Goal: Use online tool/utility

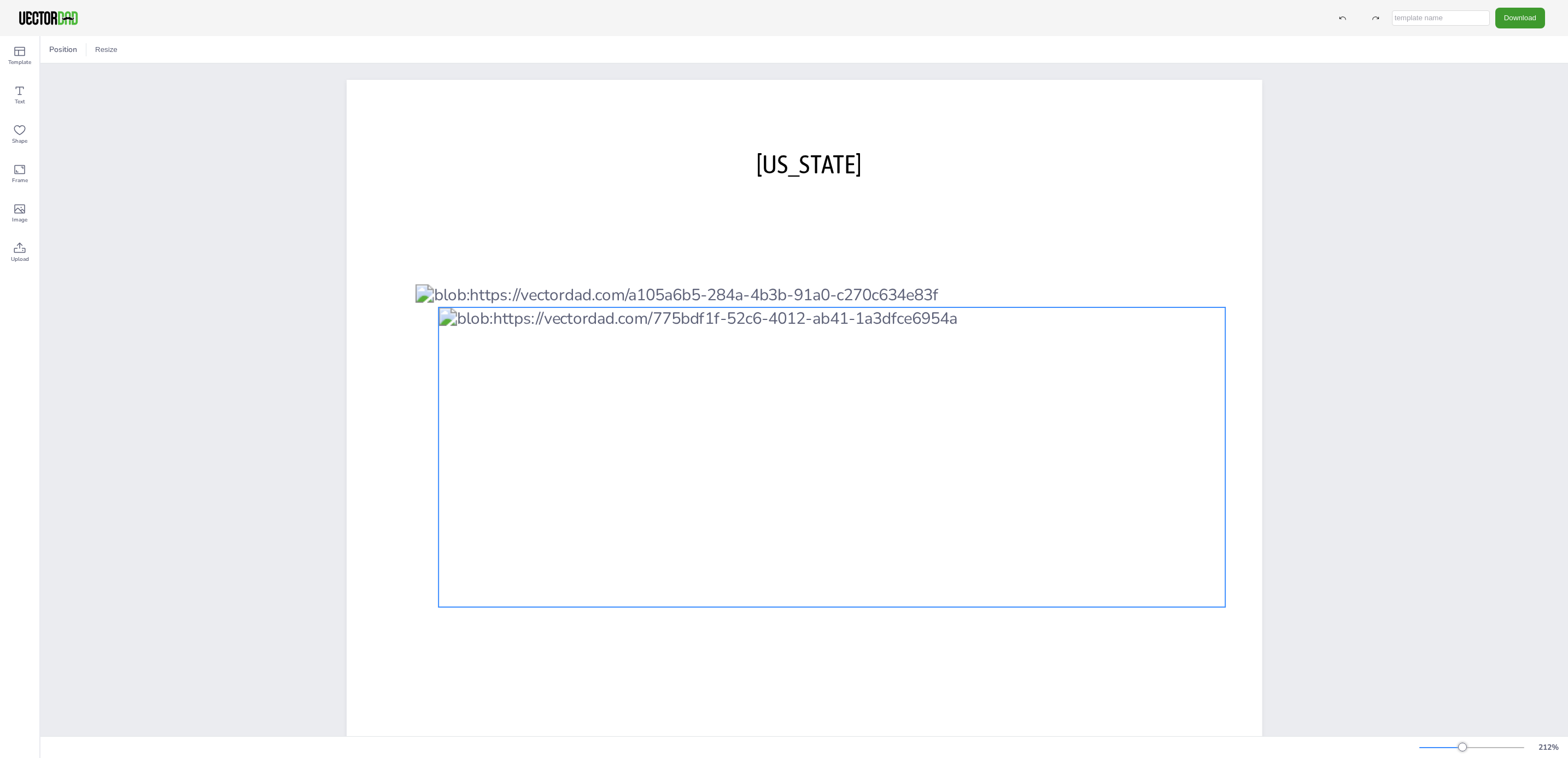
click at [983, 445] on div at bounding box center [832, 456] width 787 height 299
click at [1012, 459] on div at bounding box center [832, 456] width 787 height 299
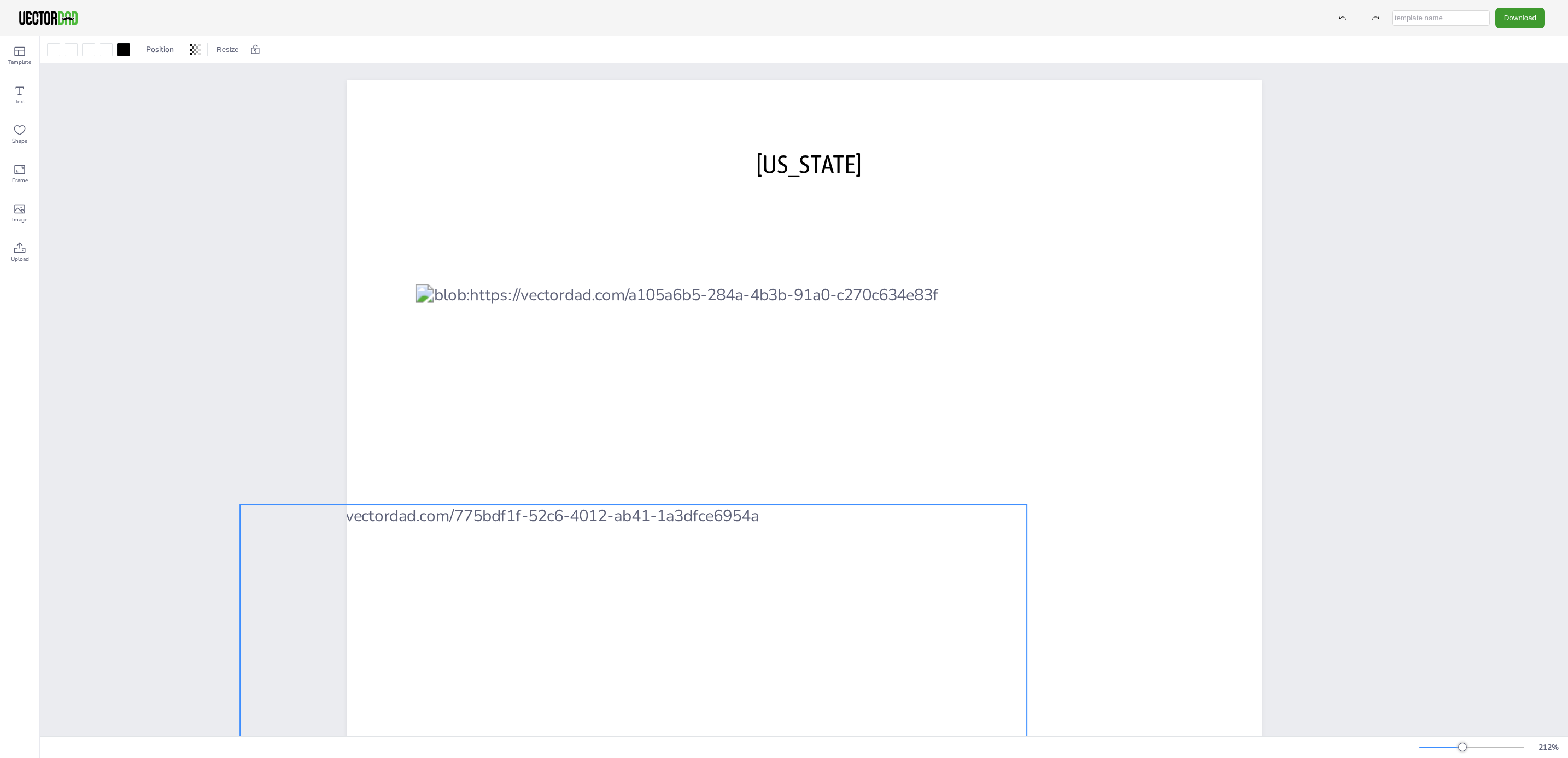
drag, startPoint x: 1021, startPoint y: 486, endPoint x: 826, endPoint y: 687, distance: 280.0
click at [826, 687] on div at bounding box center [634, 654] width 787 height 299
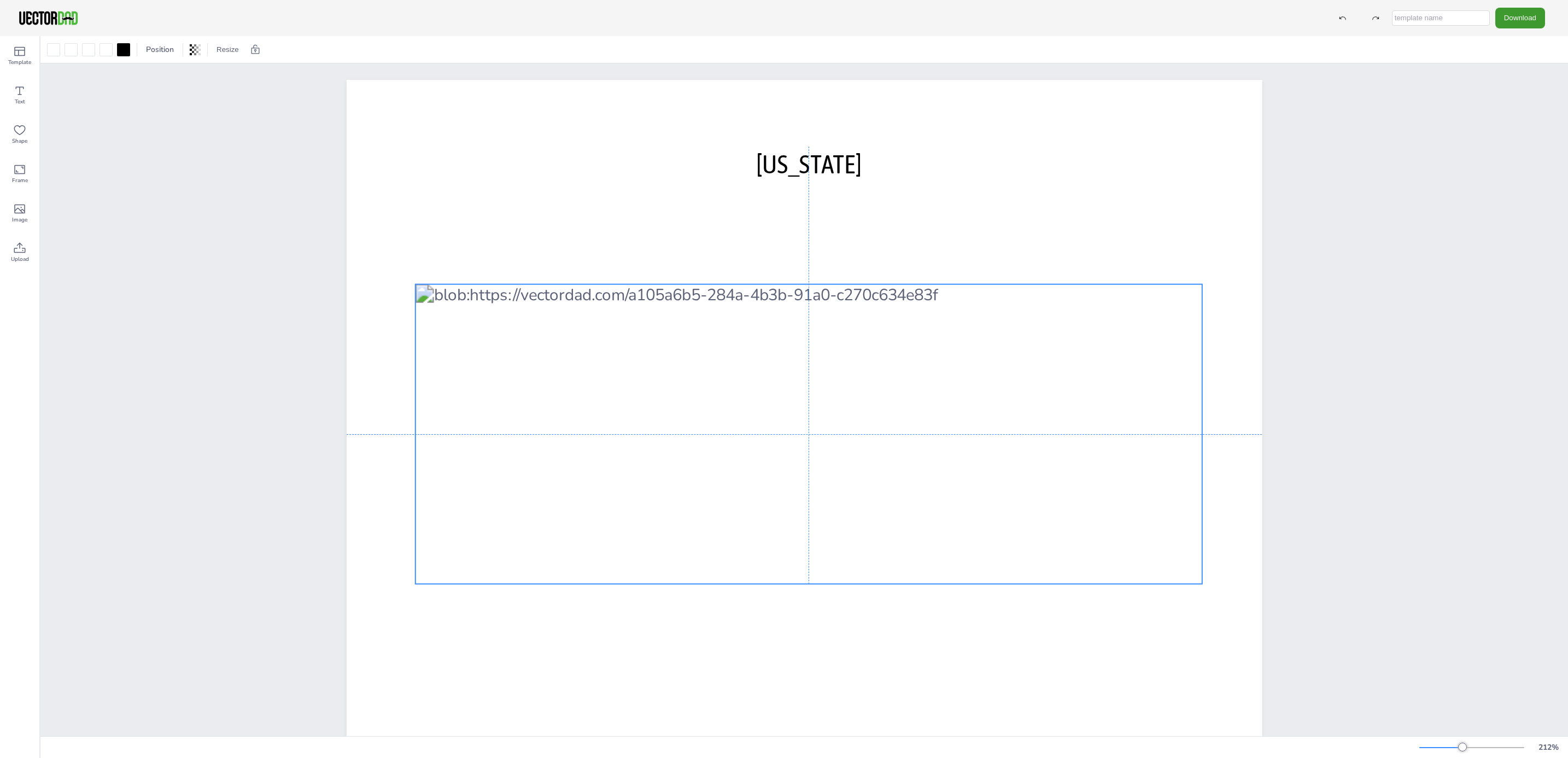
click at [980, 514] on div at bounding box center [808, 434] width 787 height 299
click at [979, 512] on div at bounding box center [808, 434] width 787 height 299
click at [869, 442] on div at bounding box center [808, 434] width 787 height 299
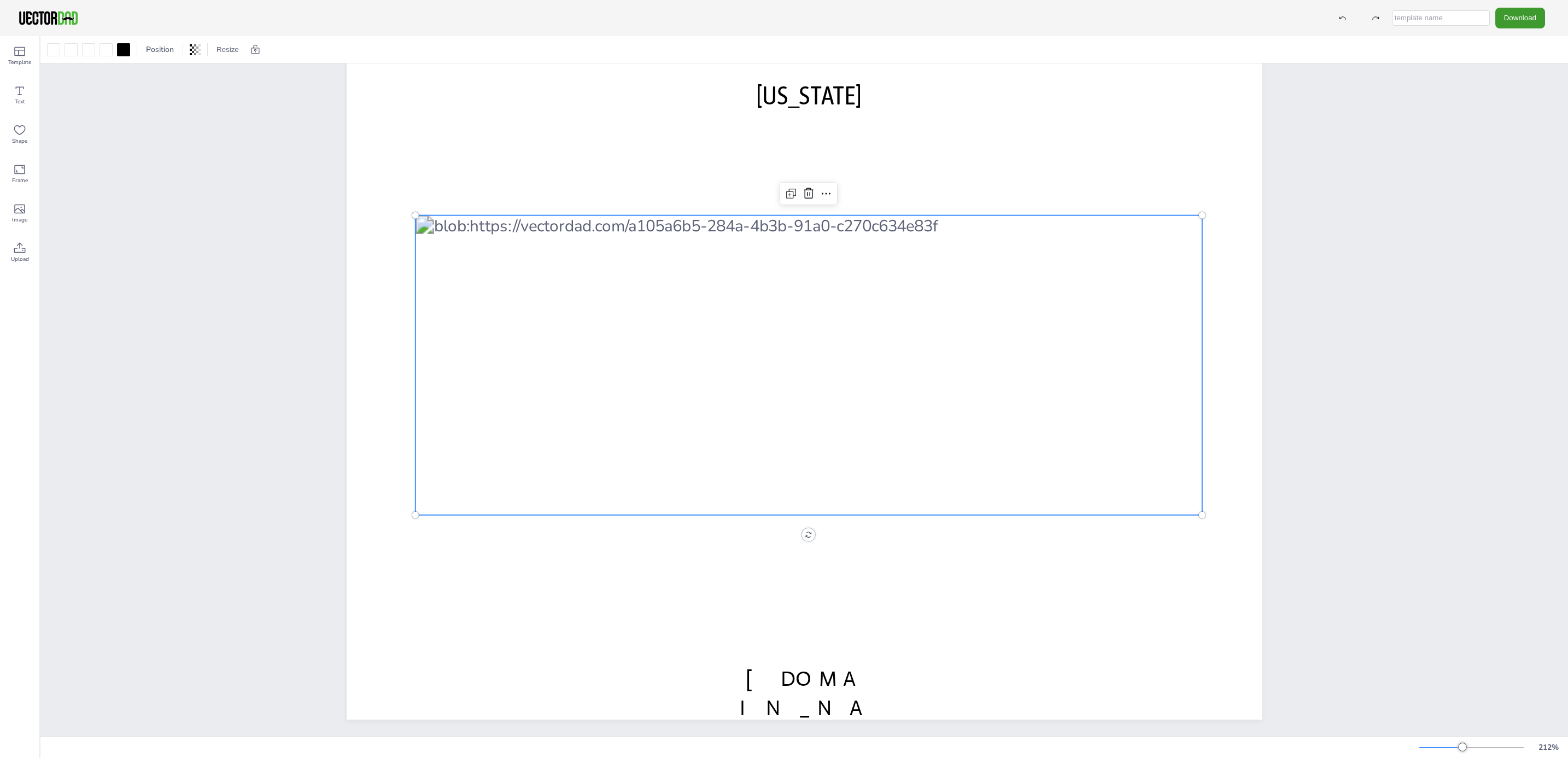
click at [942, 474] on div at bounding box center [808, 365] width 787 height 299
click at [894, 458] on div at bounding box center [808, 365] width 787 height 299
click at [866, 430] on div at bounding box center [808, 365] width 787 height 299
click at [872, 384] on div at bounding box center [808, 365] width 787 height 299
click at [189, 54] on div at bounding box center [195, 50] width 16 height 18
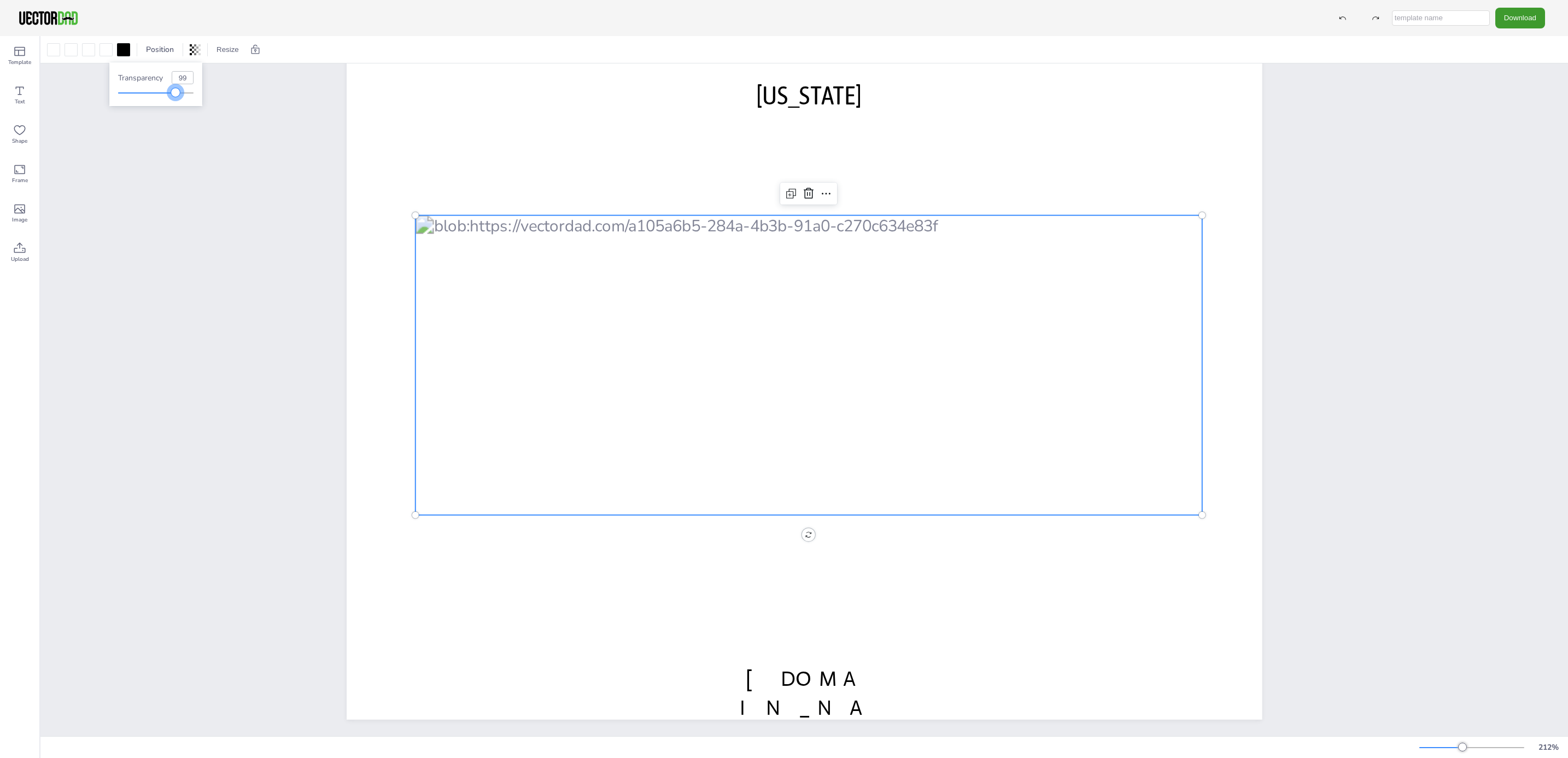
type input "100"
drag, startPoint x: 192, startPoint y: 93, endPoint x: 211, endPoint y: 93, distance: 19.0
click at [212, 93] on body "Download Template Text Shape Frame Image Upload Position Resize [US_STATE] [DOM…" at bounding box center [784, 379] width 1568 height 758
click at [137, 53] on div at bounding box center [137, 50] width 1 height 13
click at [113, 53] on div at bounding box center [106, 50] width 18 height 18
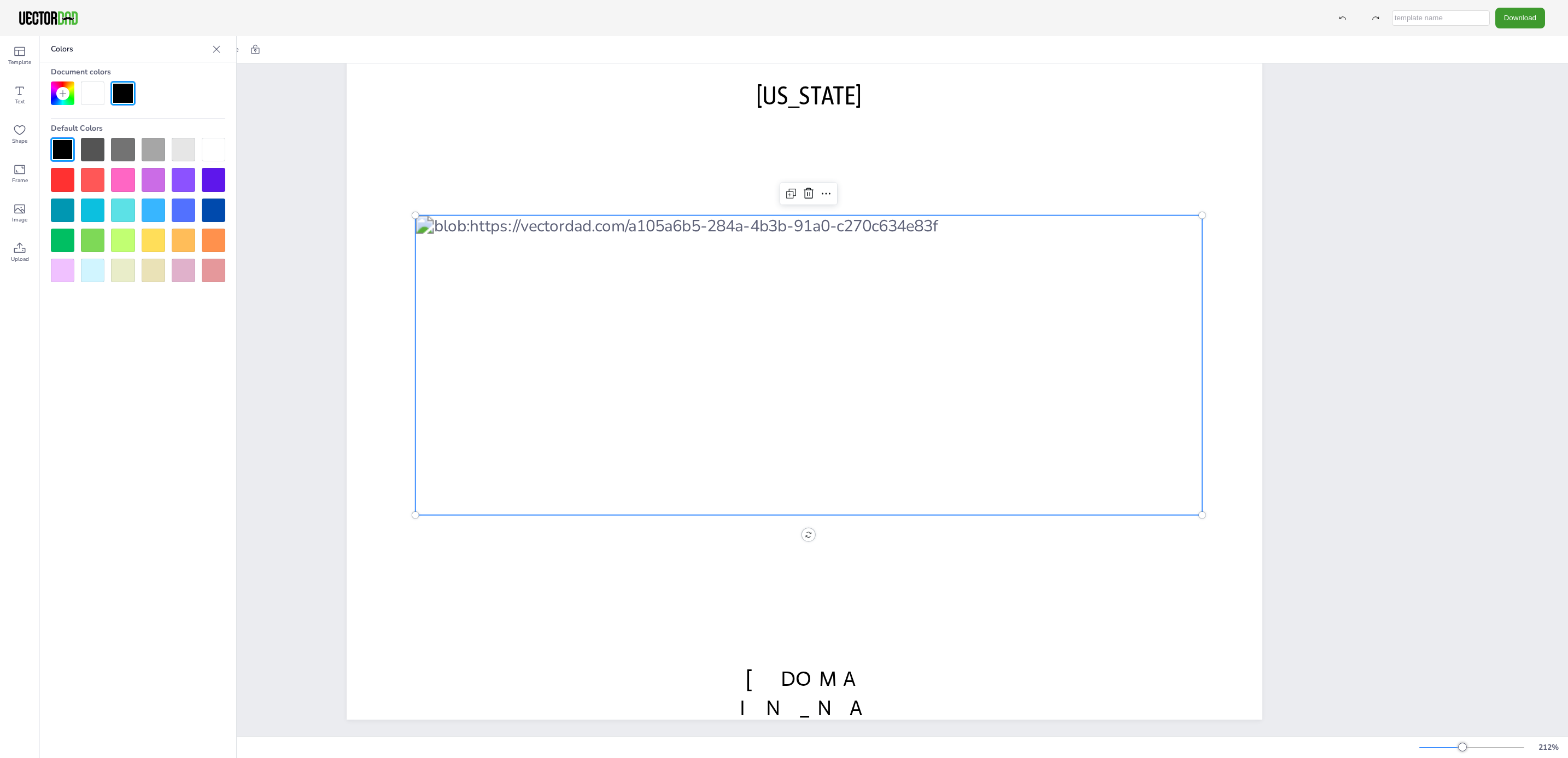
click at [65, 209] on div at bounding box center [62, 210] width 23 height 23
click at [145, 211] on div at bounding box center [153, 210] width 23 height 23
click at [924, 426] on div at bounding box center [808, 365] width 787 height 299
click at [123, 236] on div at bounding box center [123, 240] width 23 height 23
click at [155, 236] on div at bounding box center [153, 240] width 23 height 23
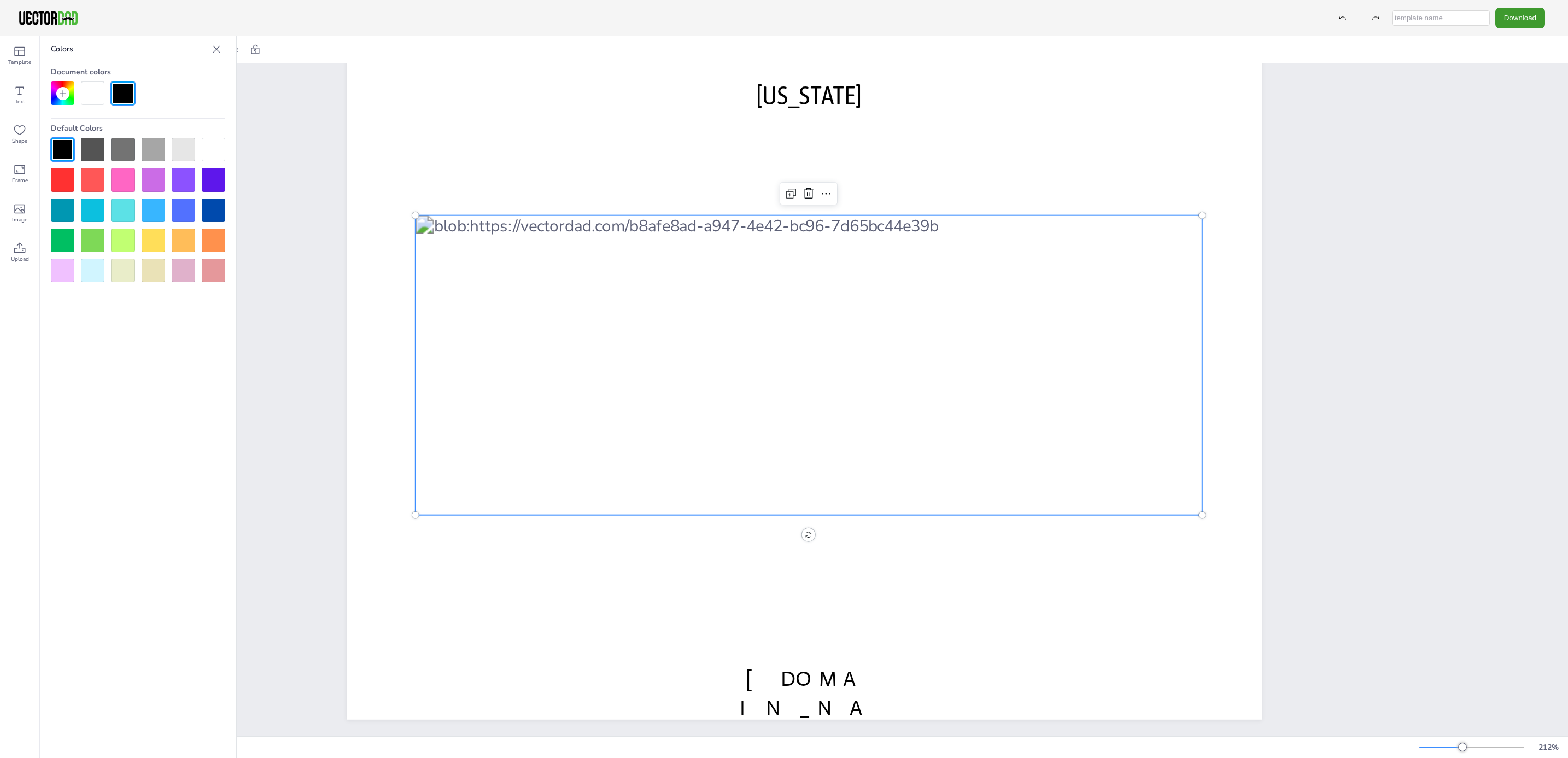
click at [183, 264] on div at bounding box center [183, 271] width 23 height 23
click at [131, 198] on div at bounding box center [123, 210] width 23 height 23
click at [63, 207] on div at bounding box center [62, 210] width 23 height 23
click at [94, 214] on div at bounding box center [93, 210] width 23 height 23
click at [986, 397] on div at bounding box center [808, 365] width 787 height 299
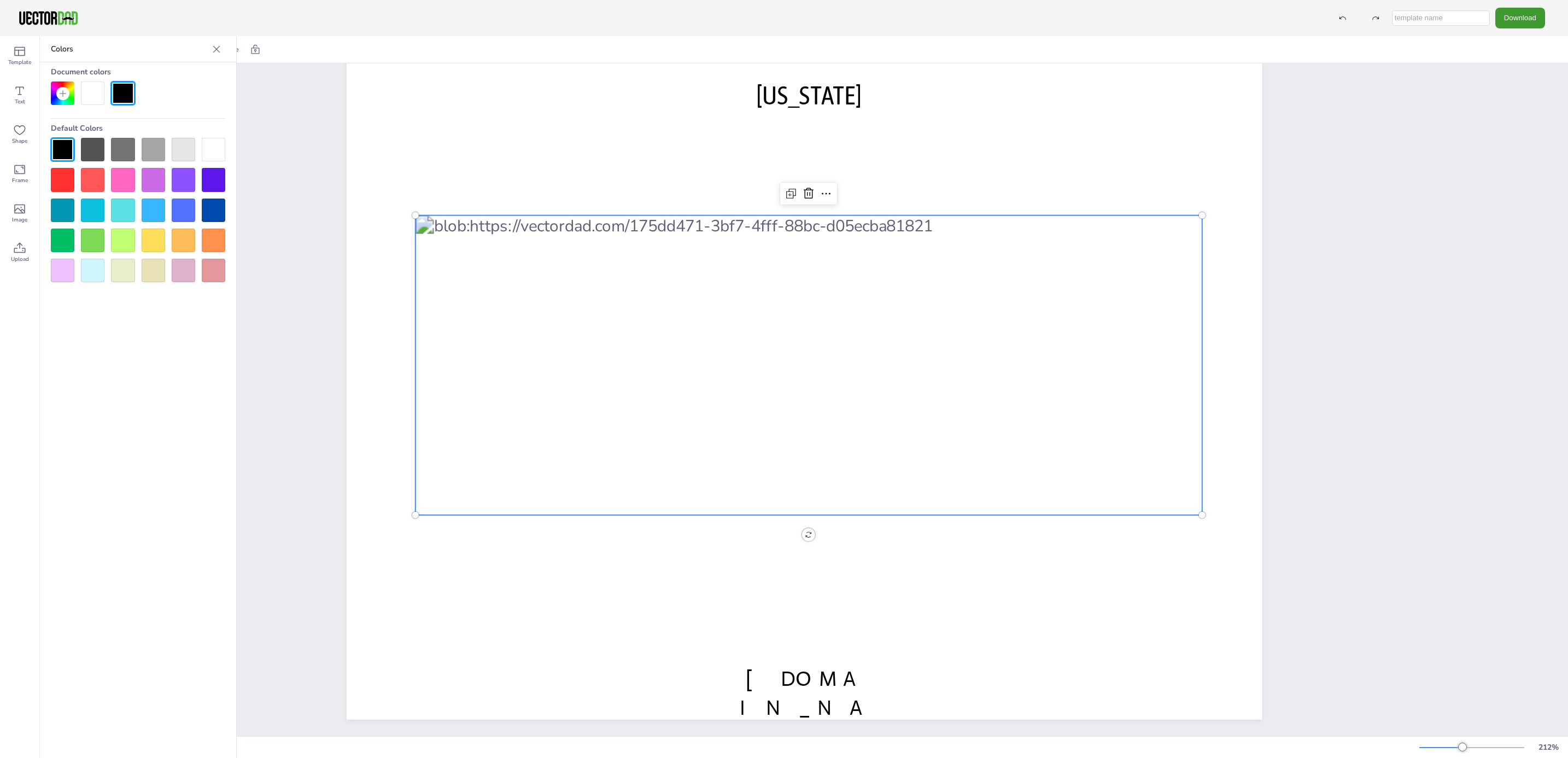
click at [986, 397] on div at bounding box center [808, 365] width 787 height 299
click at [868, 382] on div at bounding box center [808, 365] width 787 height 299
click at [940, 386] on div at bounding box center [808, 365] width 787 height 299
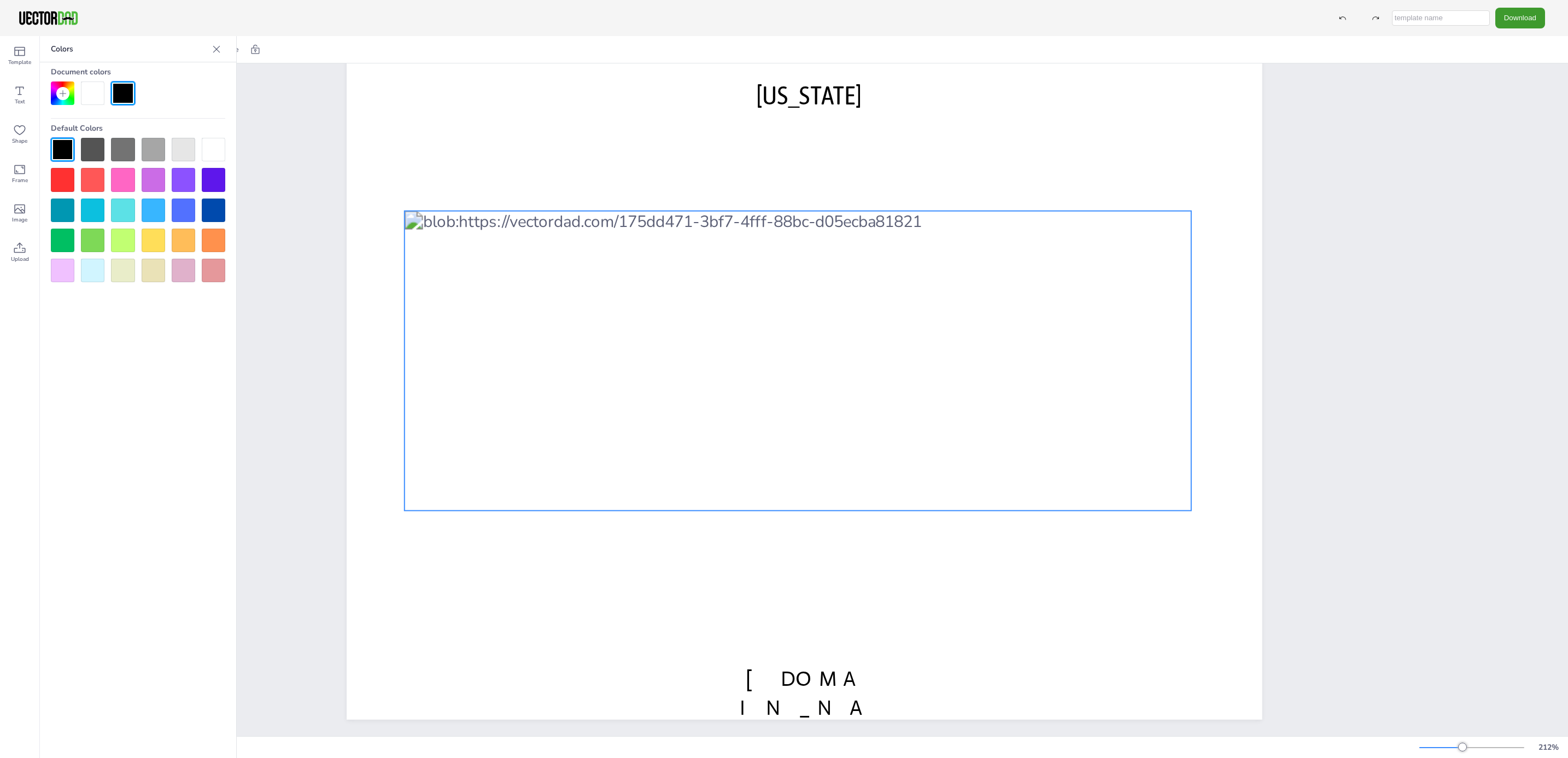
drag, startPoint x: 955, startPoint y: 436, endPoint x: 973, endPoint y: 428, distance: 19.7
click at [973, 428] on div at bounding box center [798, 360] width 787 height 299
click at [987, 369] on div at bounding box center [798, 360] width 787 height 299
click at [981, 384] on div at bounding box center [798, 360] width 787 height 299
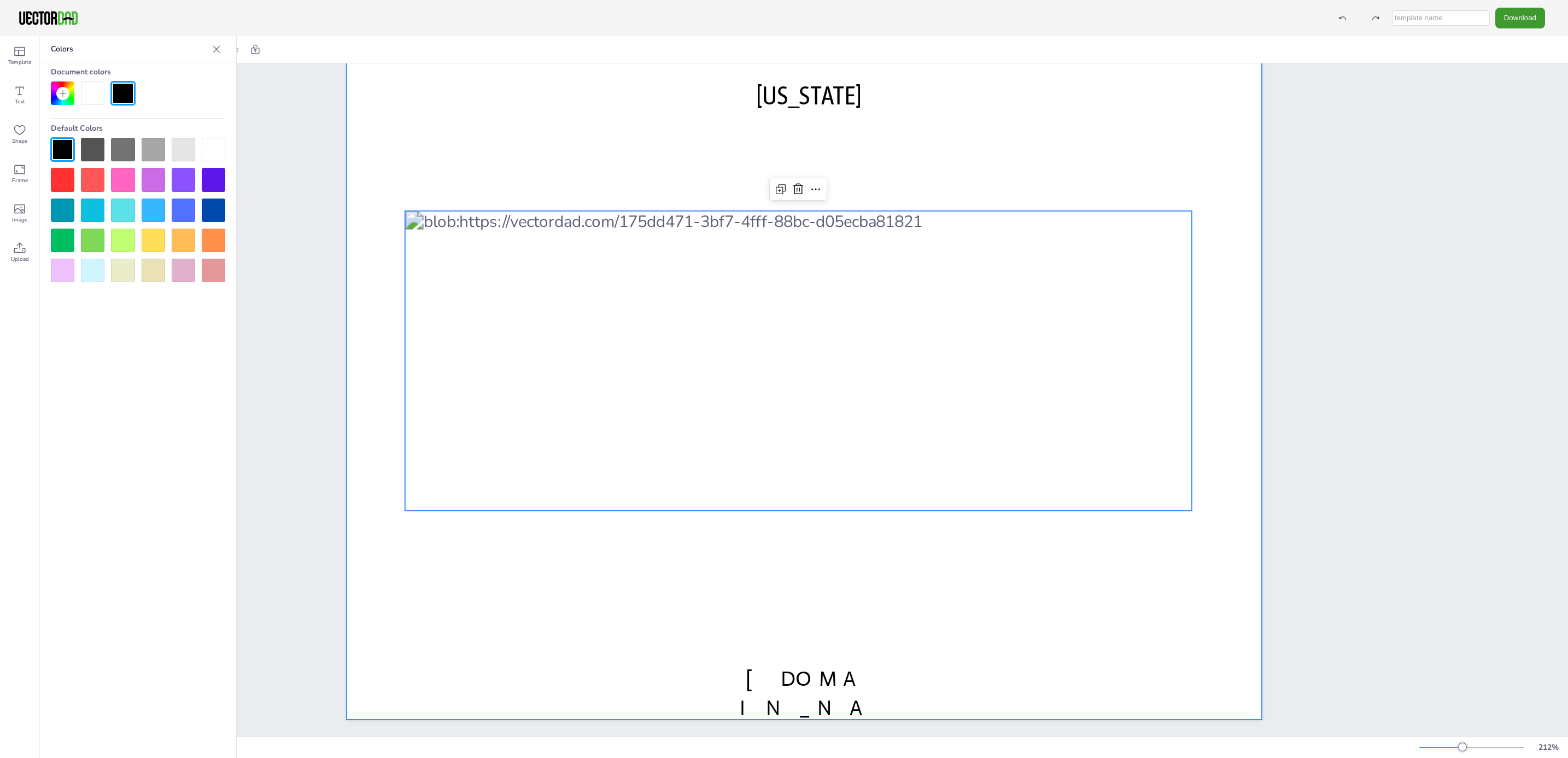
click at [452, 522] on div at bounding box center [805, 365] width 916 height 708
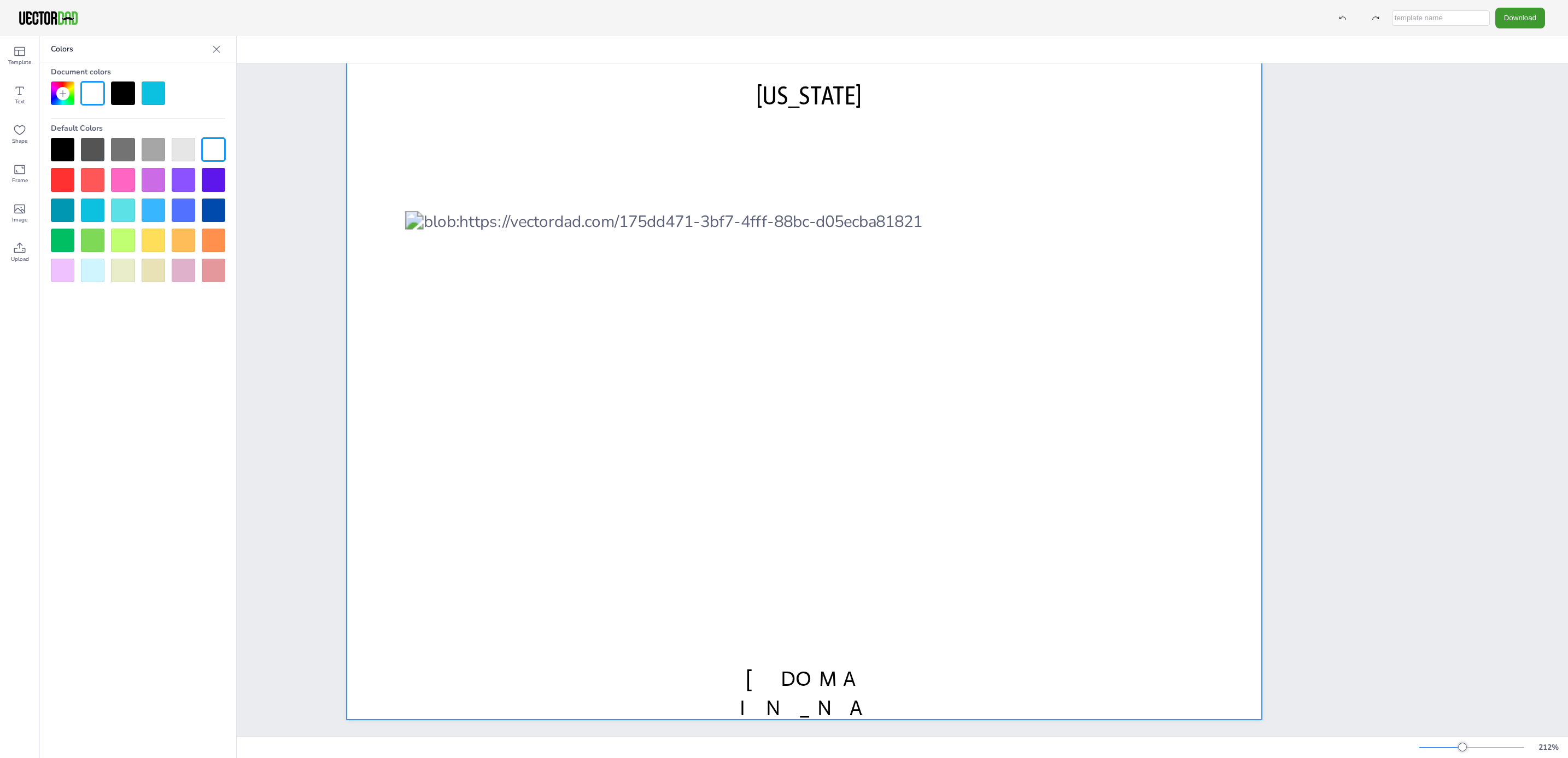
click at [151, 89] on div at bounding box center [153, 93] width 23 height 23
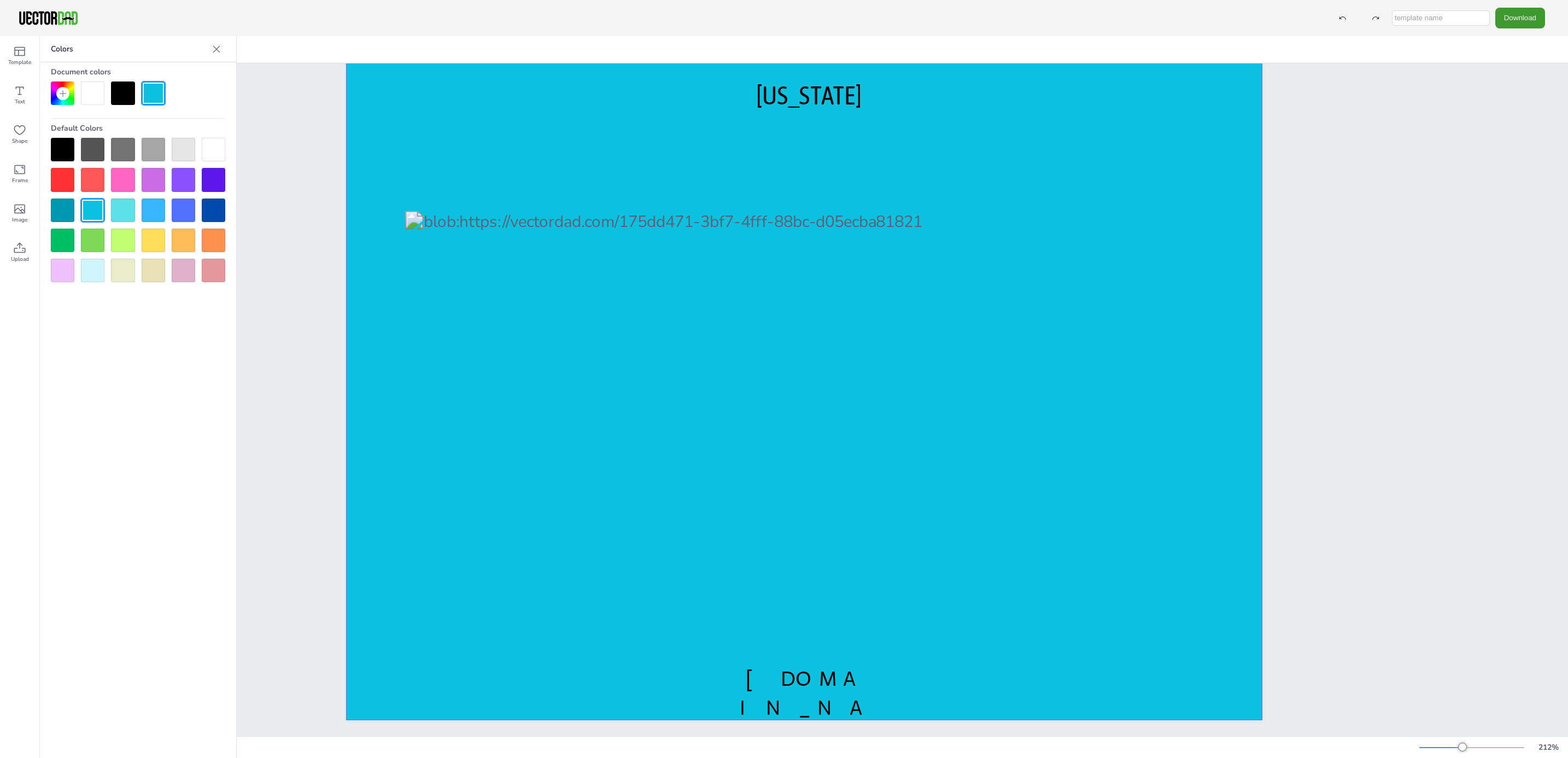
click at [155, 92] on div at bounding box center [153, 93] width 23 height 23
click at [94, 91] on div at bounding box center [93, 93] width 23 height 23
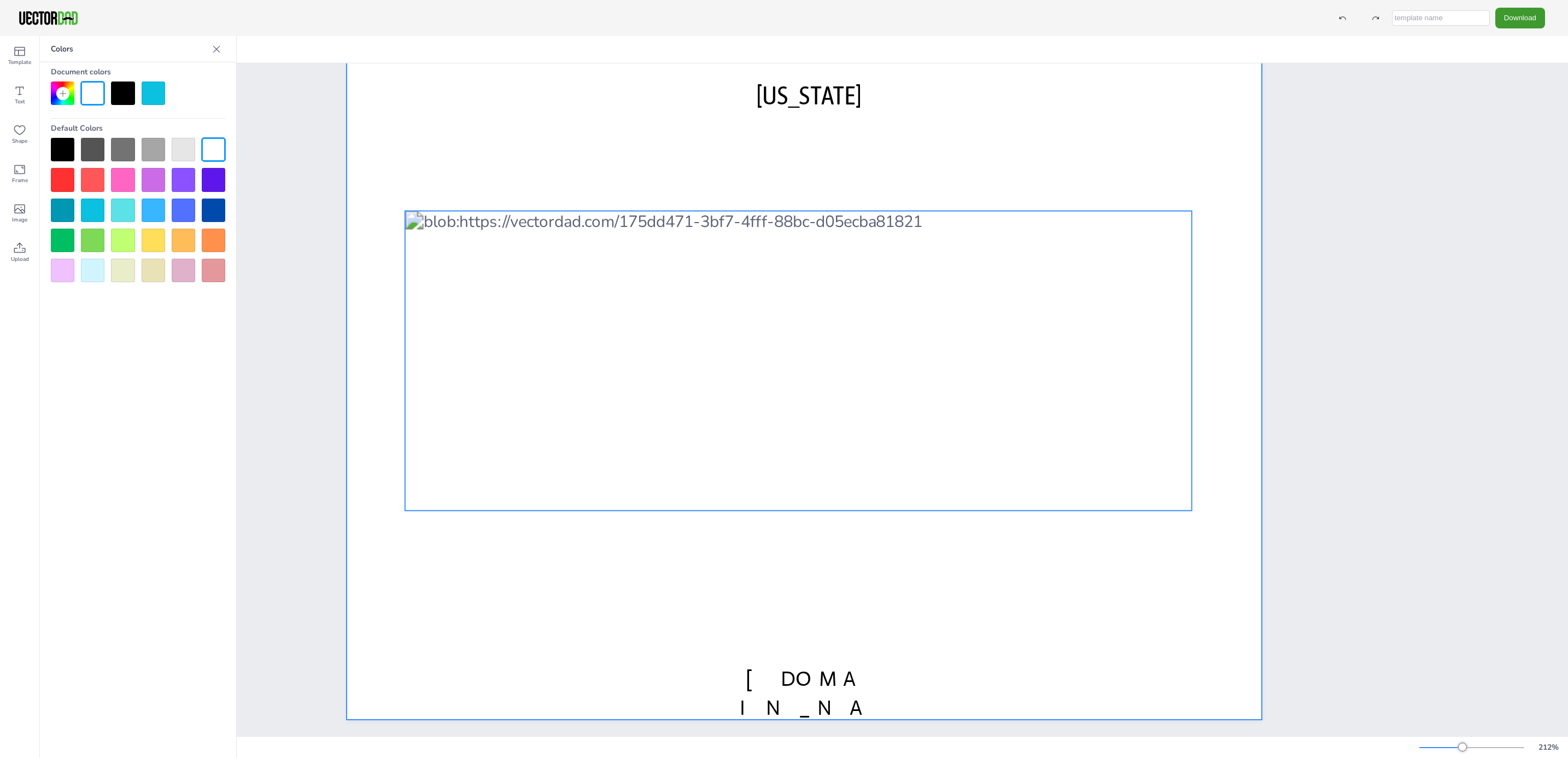
click at [1021, 368] on div at bounding box center [798, 360] width 787 height 299
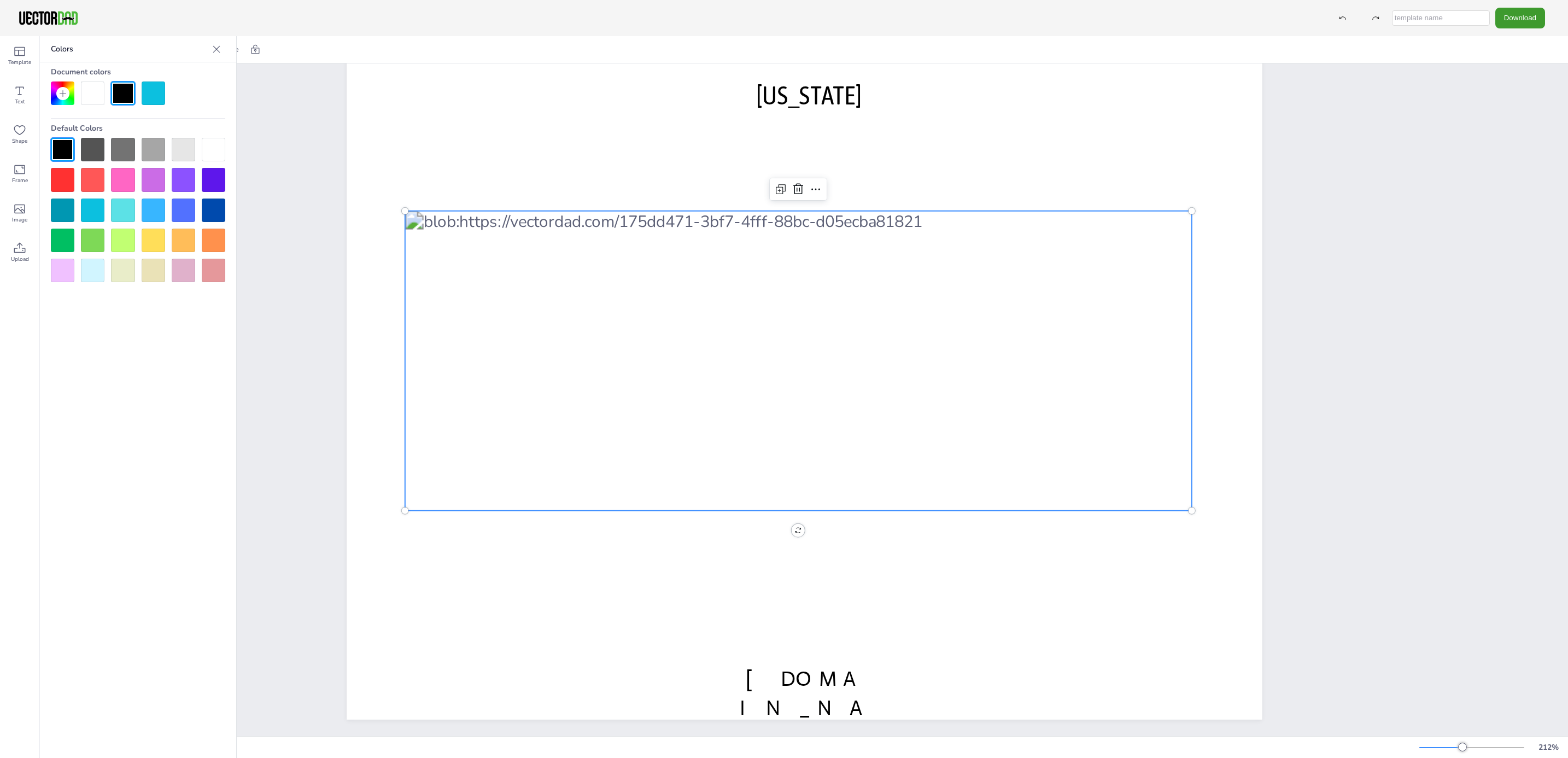
click at [1021, 368] on div at bounding box center [798, 360] width 787 height 299
click at [1021, 369] on div at bounding box center [798, 360] width 787 height 299
click at [149, 87] on div at bounding box center [153, 93] width 23 height 23
